Goal: Find specific page/section: Find specific page/section

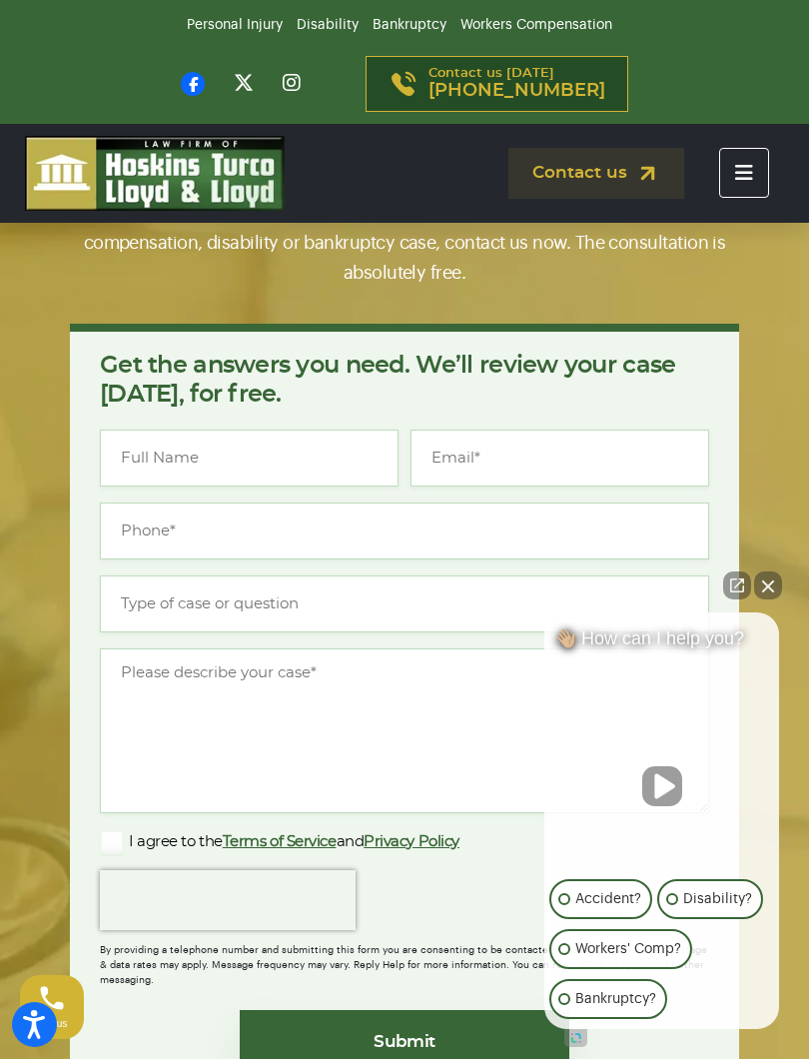
scroll to position [834, 0]
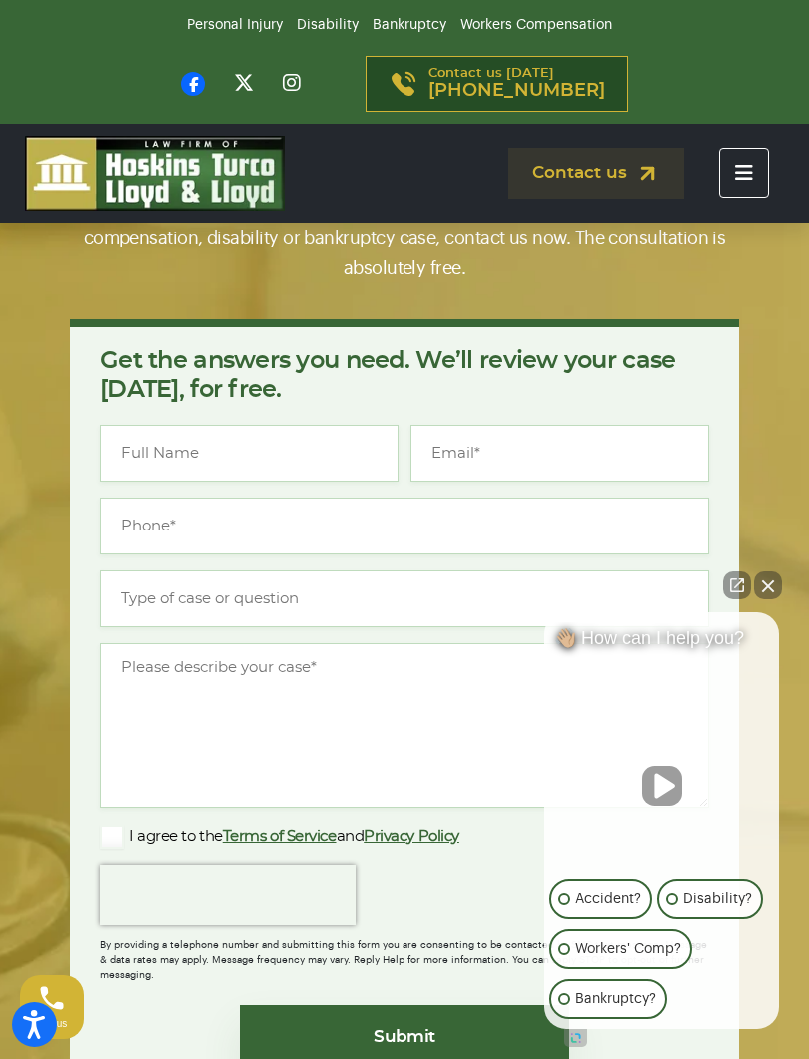
click at [757, 594] on button "Close Intaker Chat Widget" at bounding box center [768, 585] width 28 height 28
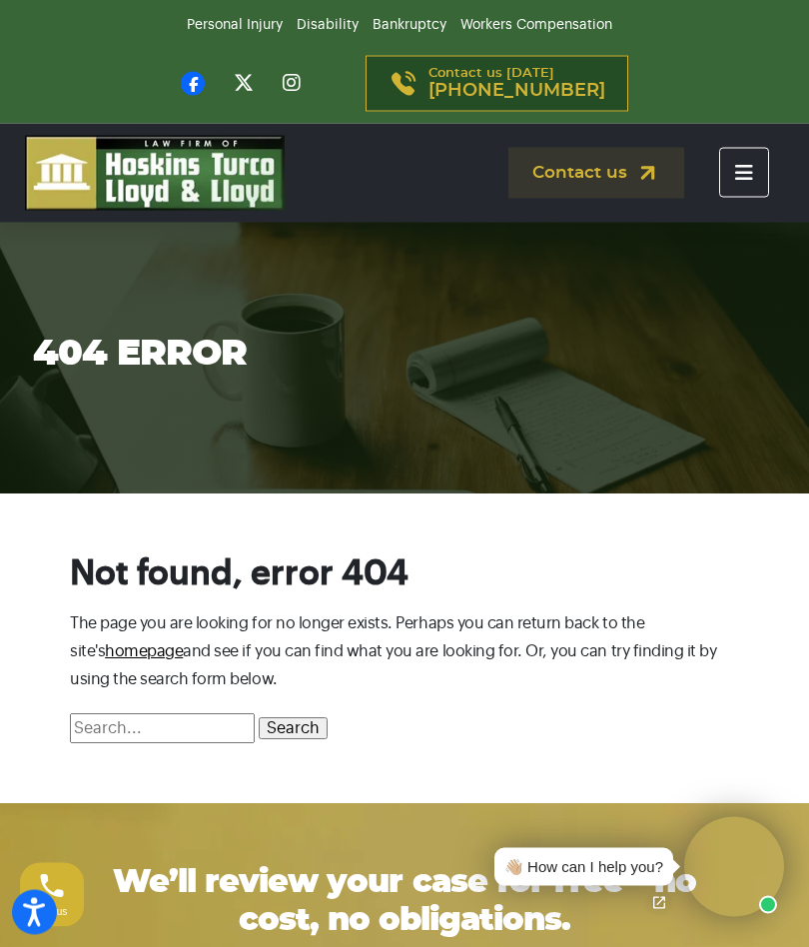
scroll to position [0, 0]
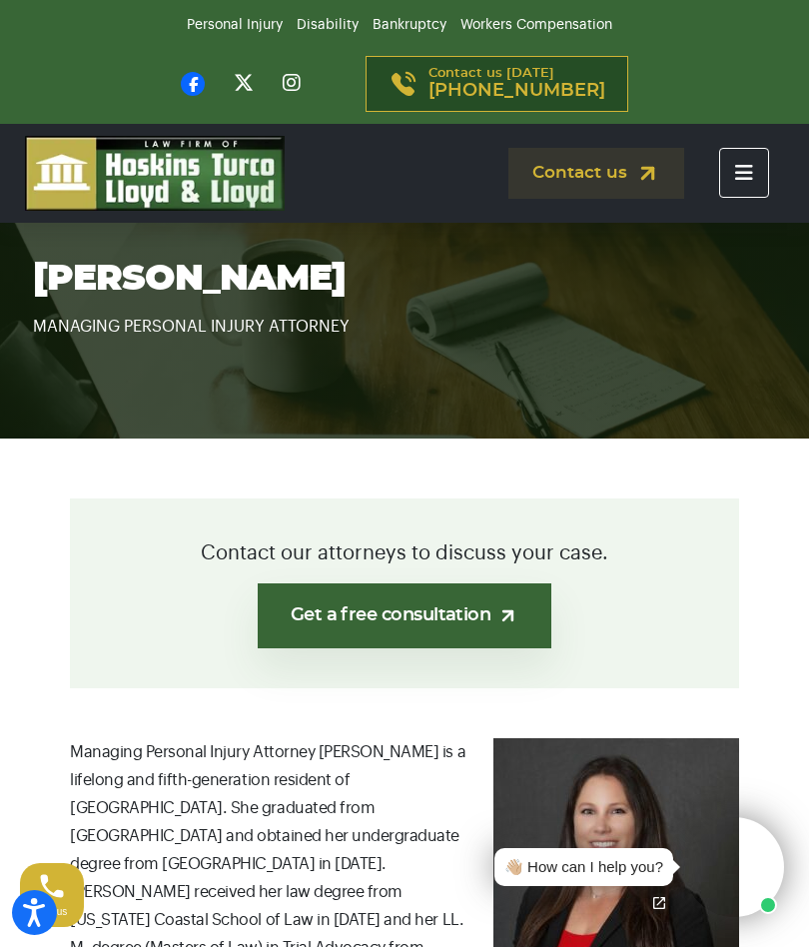
scroll to position [47, 0]
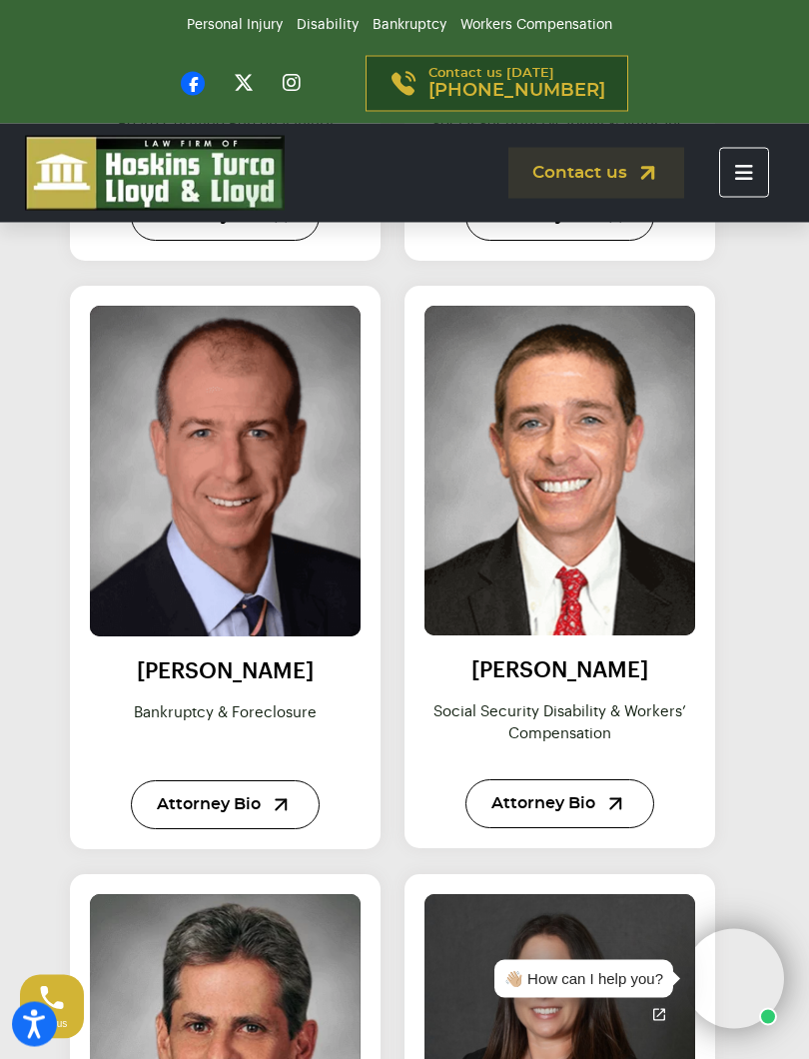
scroll to position [1249, 0]
click at [259, 810] on link "Attorney Bio" at bounding box center [225, 804] width 189 height 49
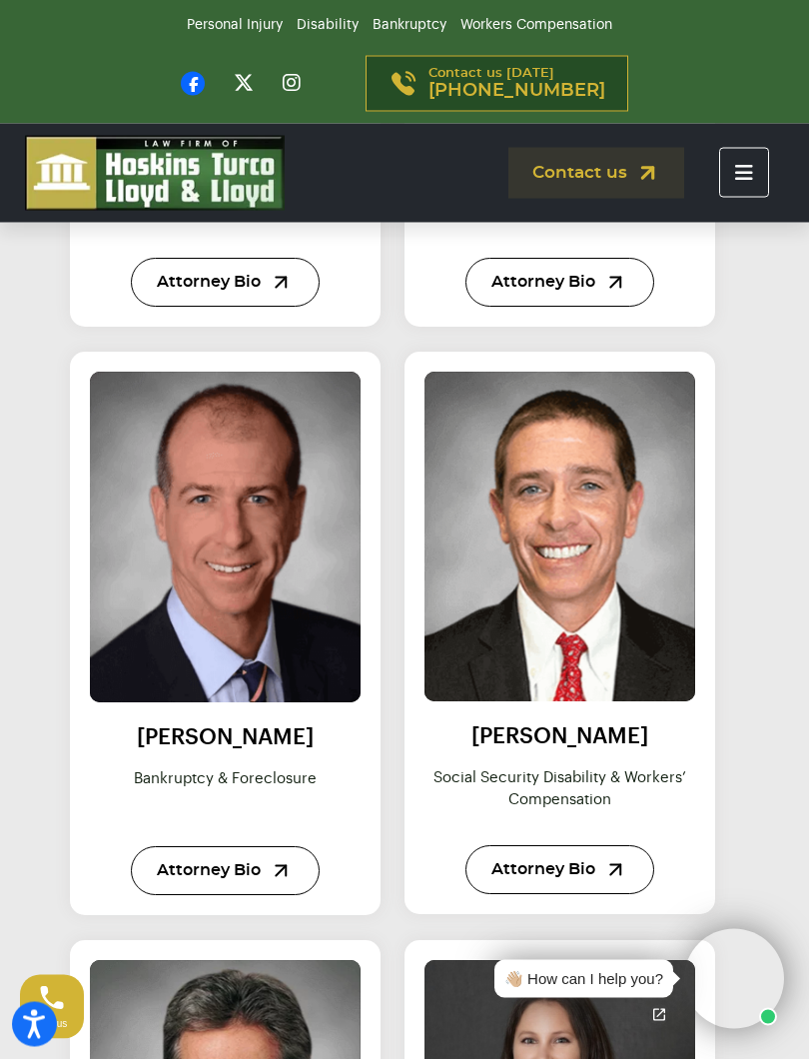
scroll to position [1188, 0]
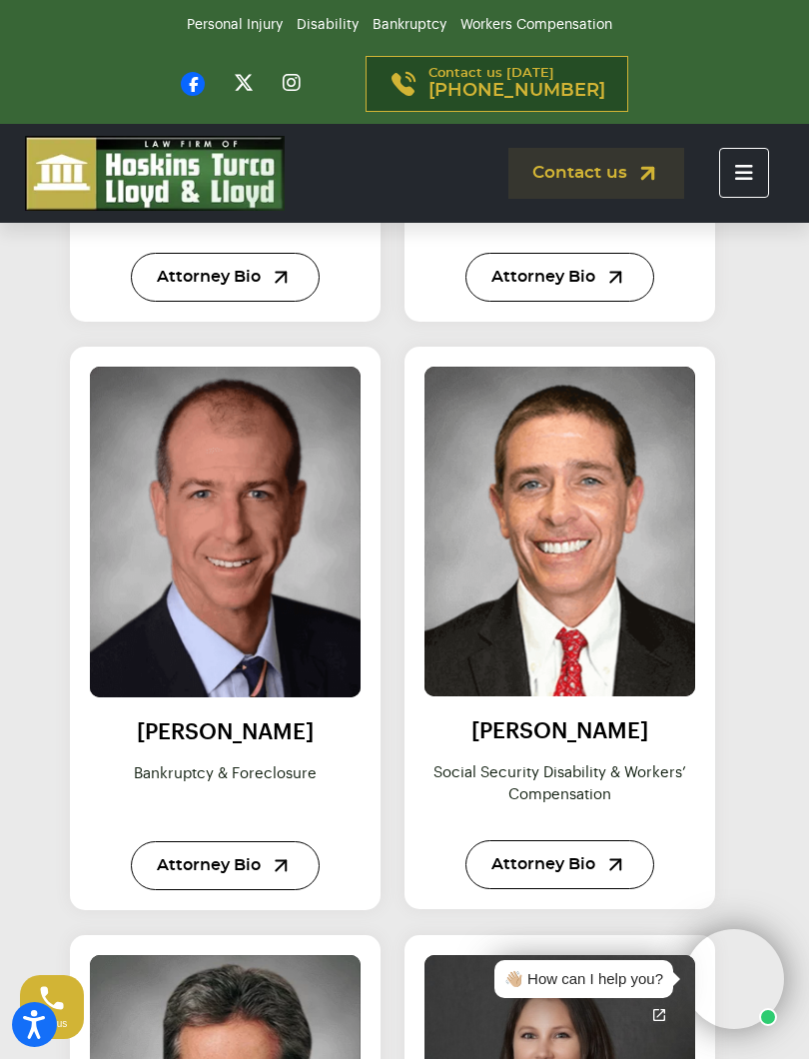
click at [595, 857] on link "Attorney Bio" at bounding box center [559, 864] width 189 height 49
